Goal: Find specific page/section: Find specific page/section

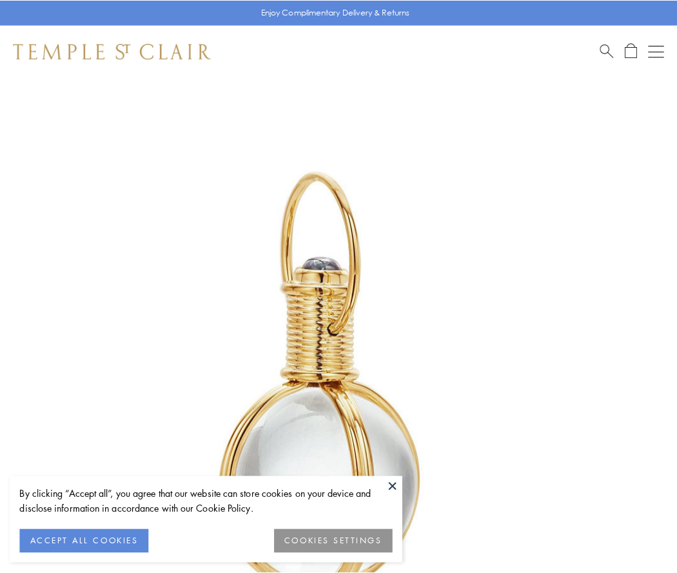
scroll to position [337, 0]
